Goal: Navigation & Orientation: Find specific page/section

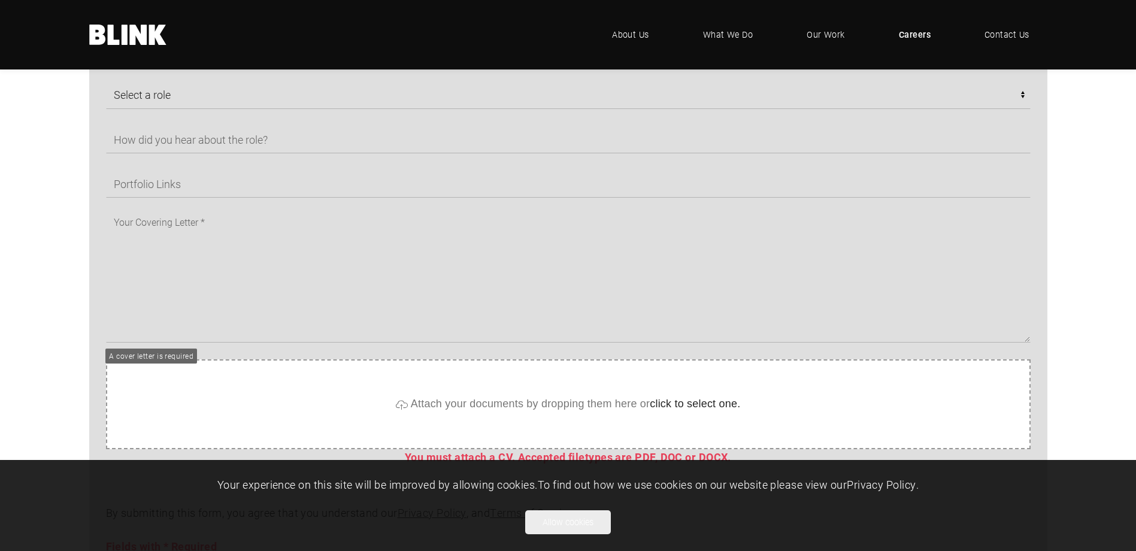
scroll to position [838, 0]
